Goal: Task Accomplishment & Management: Complete application form

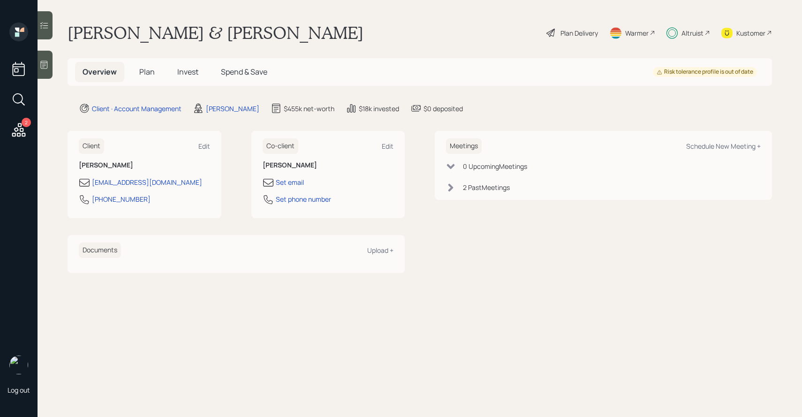
click at [177, 73] on span "Invest" at bounding box center [187, 72] width 21 height 10
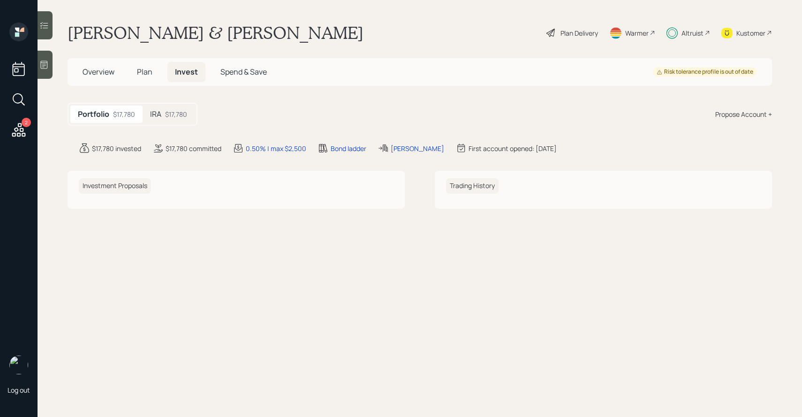
click at [140, 68] on span "Plan" at bounding box center [144, 72] width 15 height 10
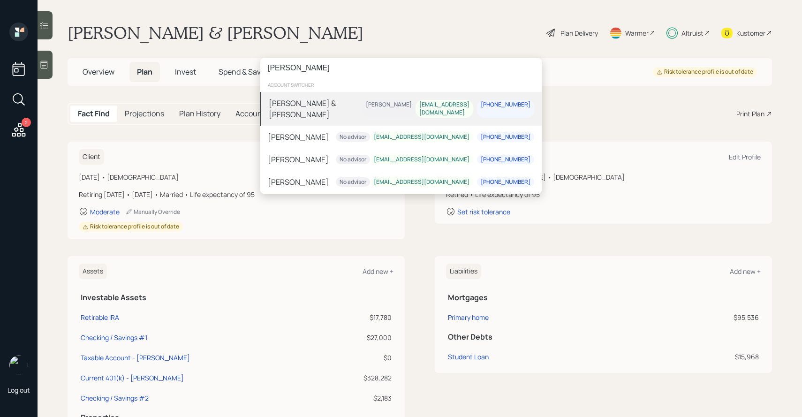
type input "[PERSON_NAME]"
